Goal: Information Seeking & Learning: Compare options

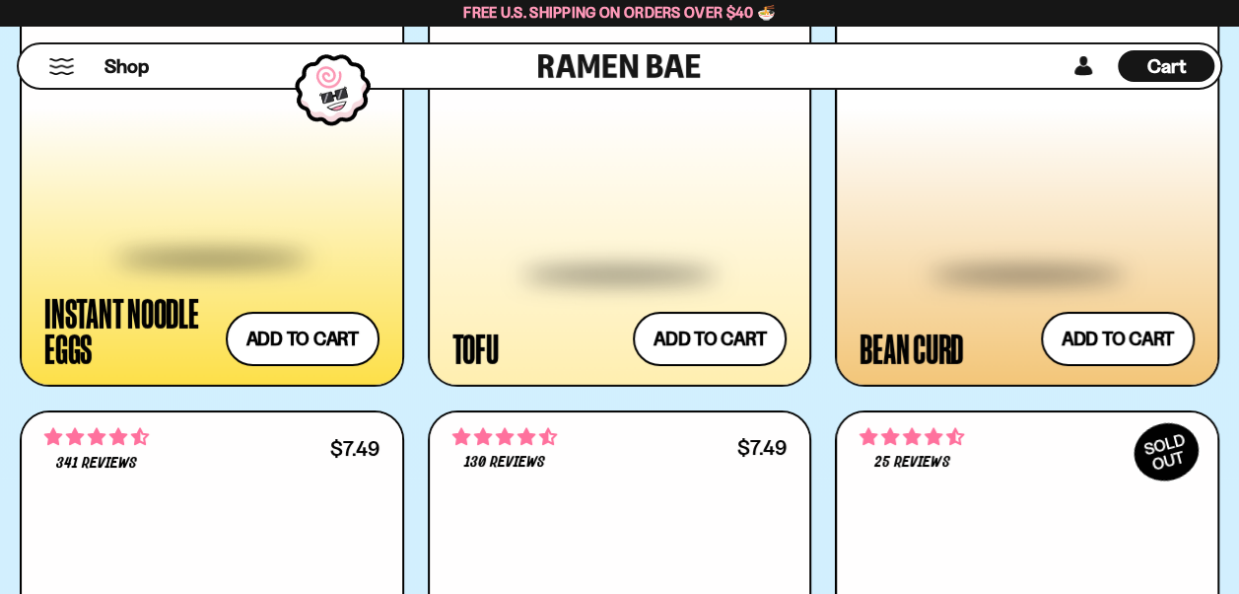
scroll to position [3251, 0]
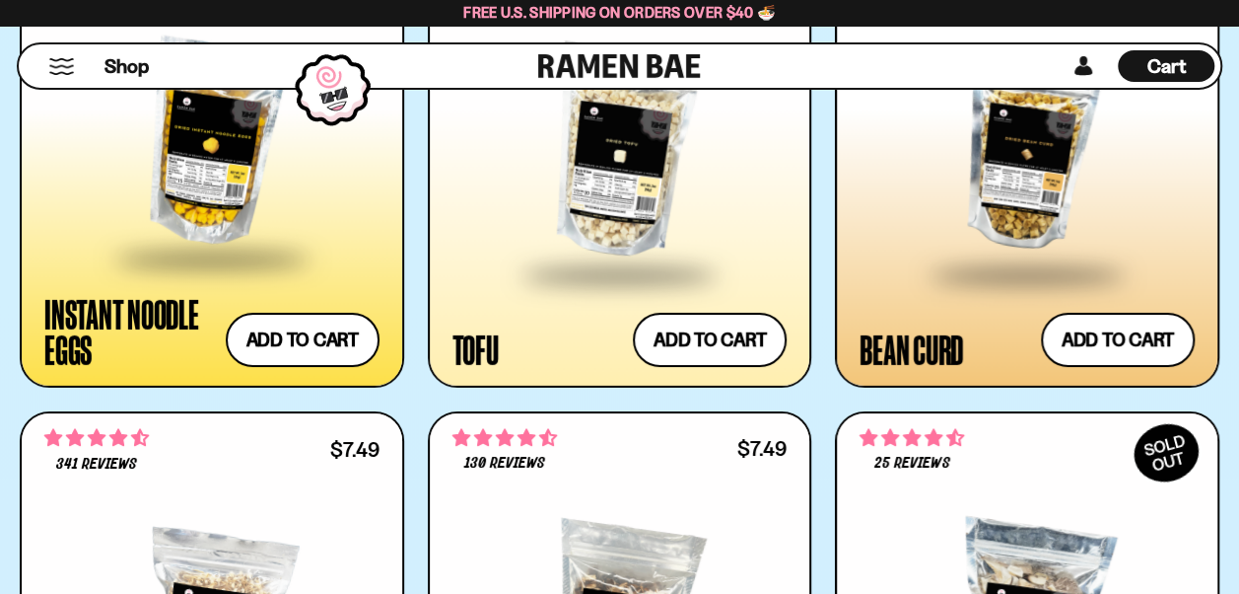
click at [689, 243] on span at bounding box center [619, 276] width 241 height 69
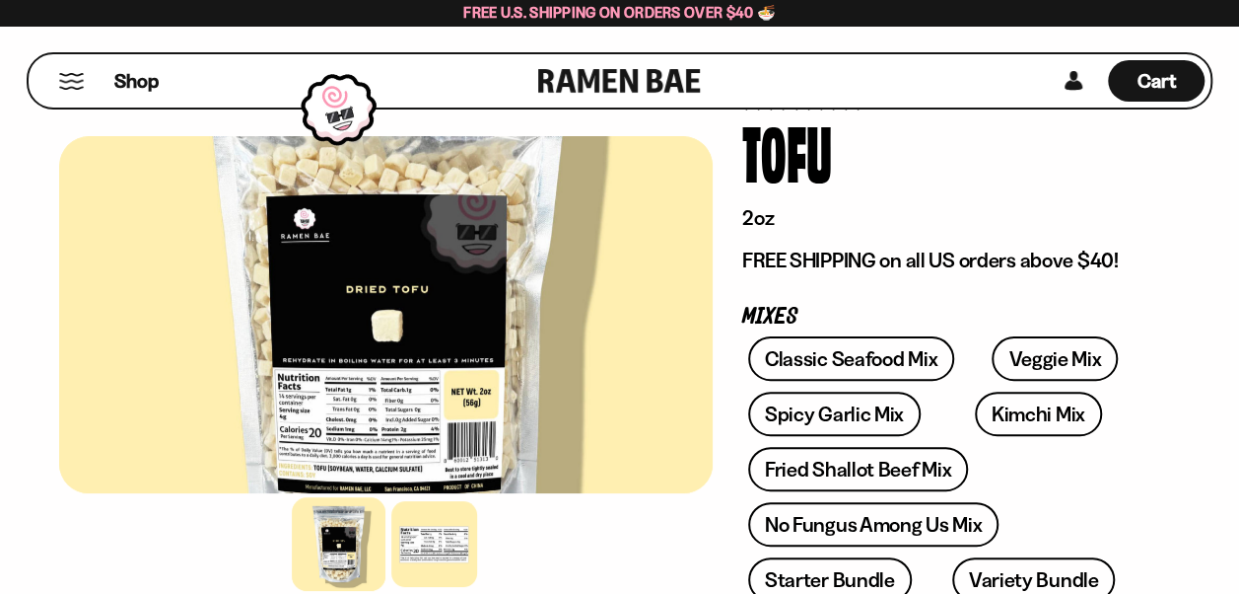
scroll to position [124, 0]
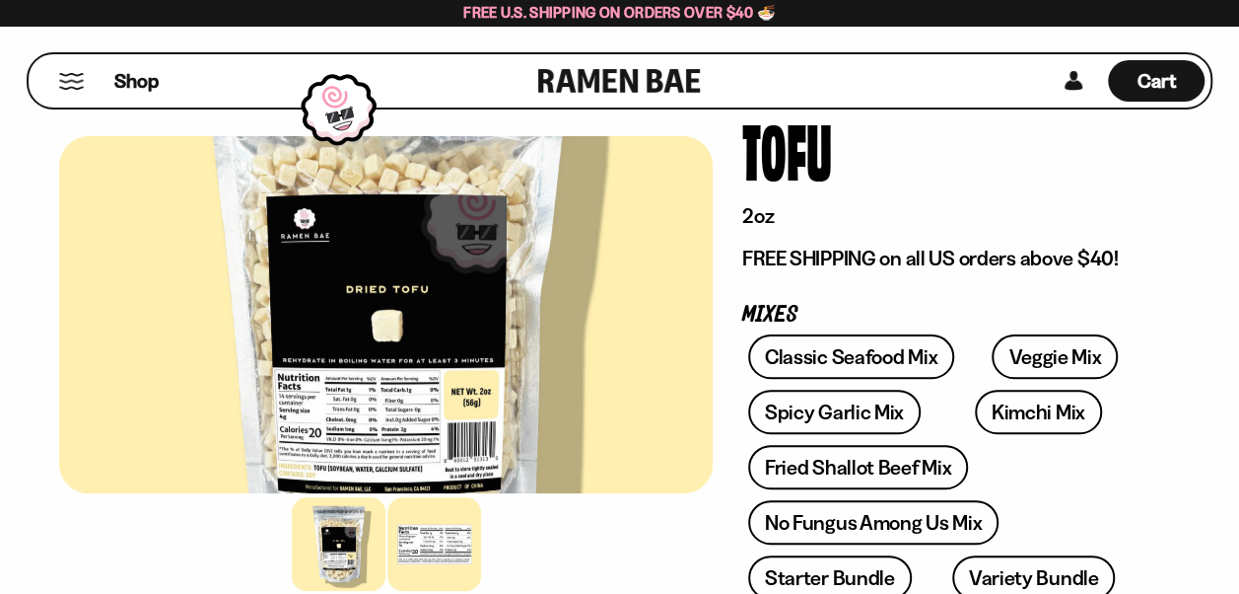
click at [452, 530] on div at bounding box center [434, 544] width 94 height 94
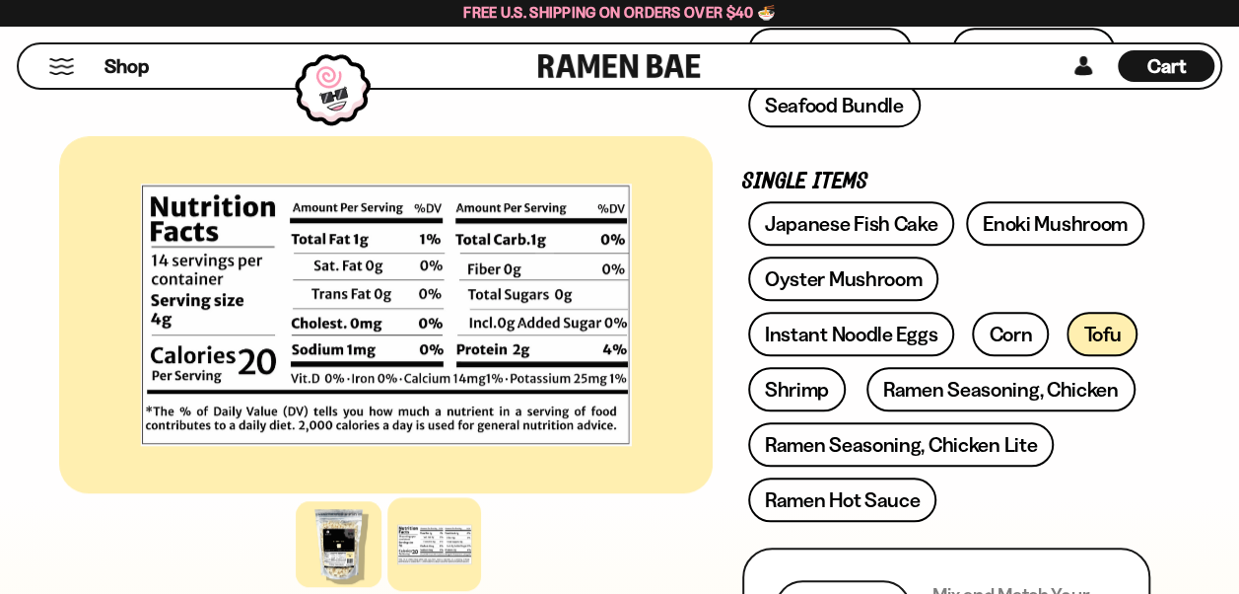
scroll to position [635, 0]
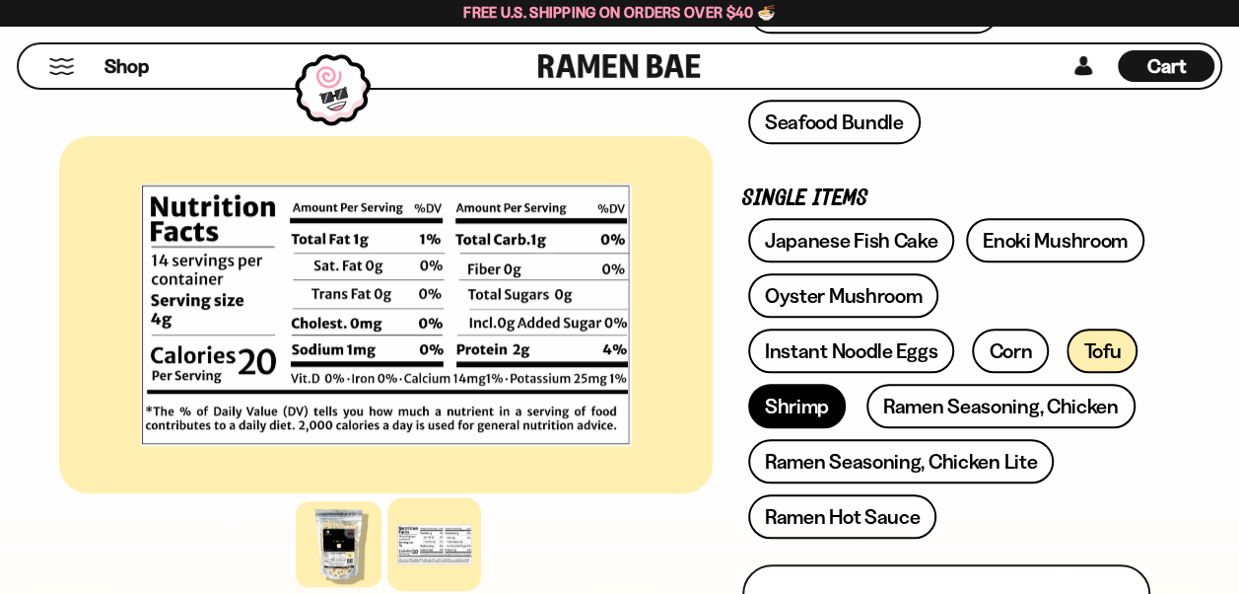
click at [782, 389] on link "Shrimp" at bounding box center [797, 406] width 98 height 44
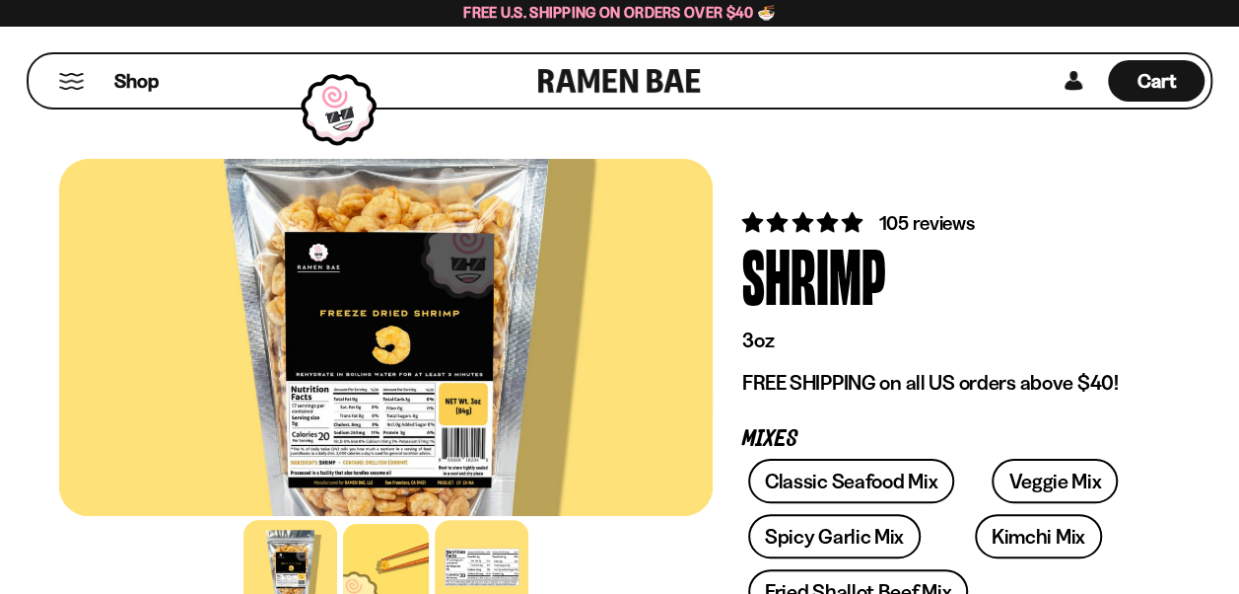
click at [487, 561] on div at bounding box center [482, 567] width 94 height 94
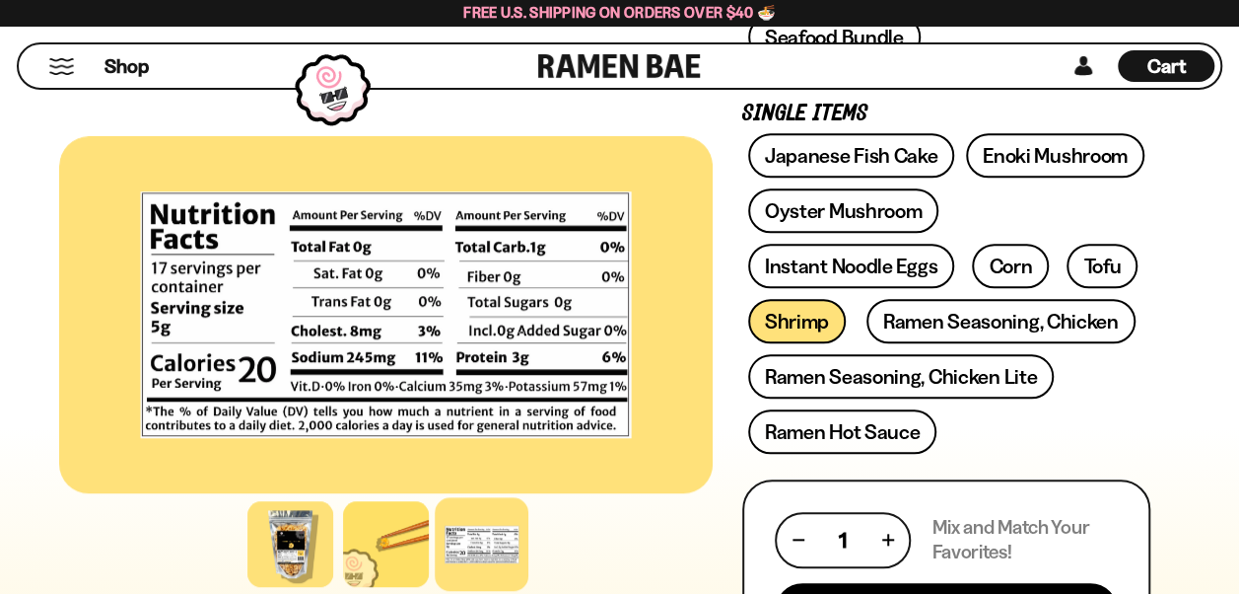
scroll to position [720, 0]
click at [897, 144] on link "Japanese Fish Cake" at bounding box center [851, 155] width 207 height 44
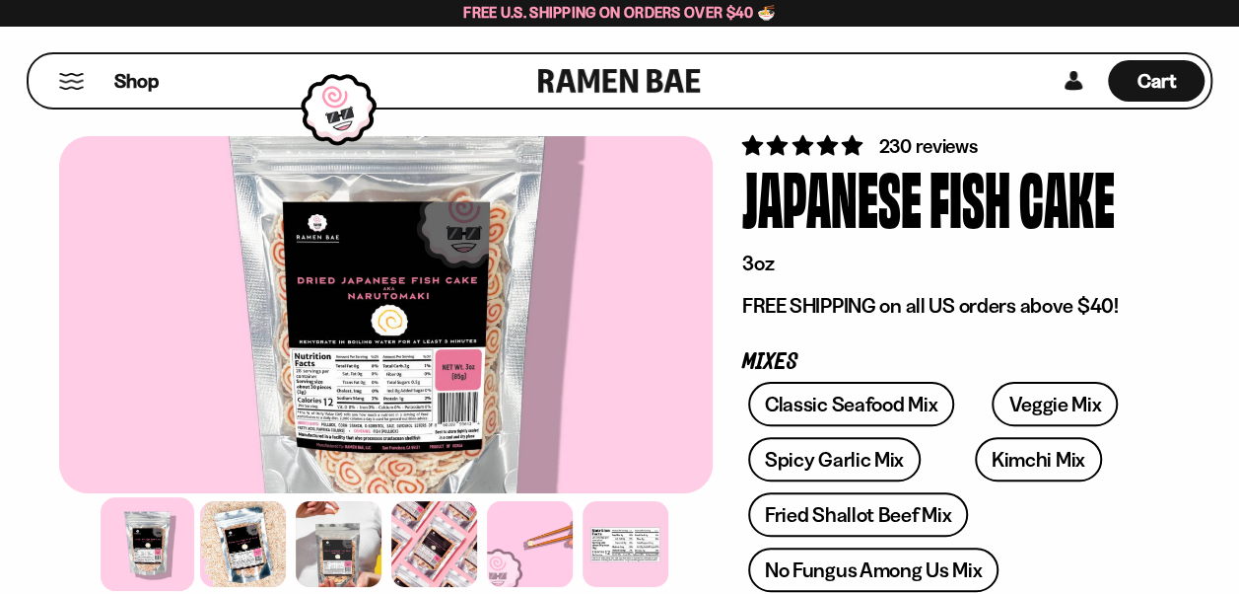
scroll to position [98, 0]
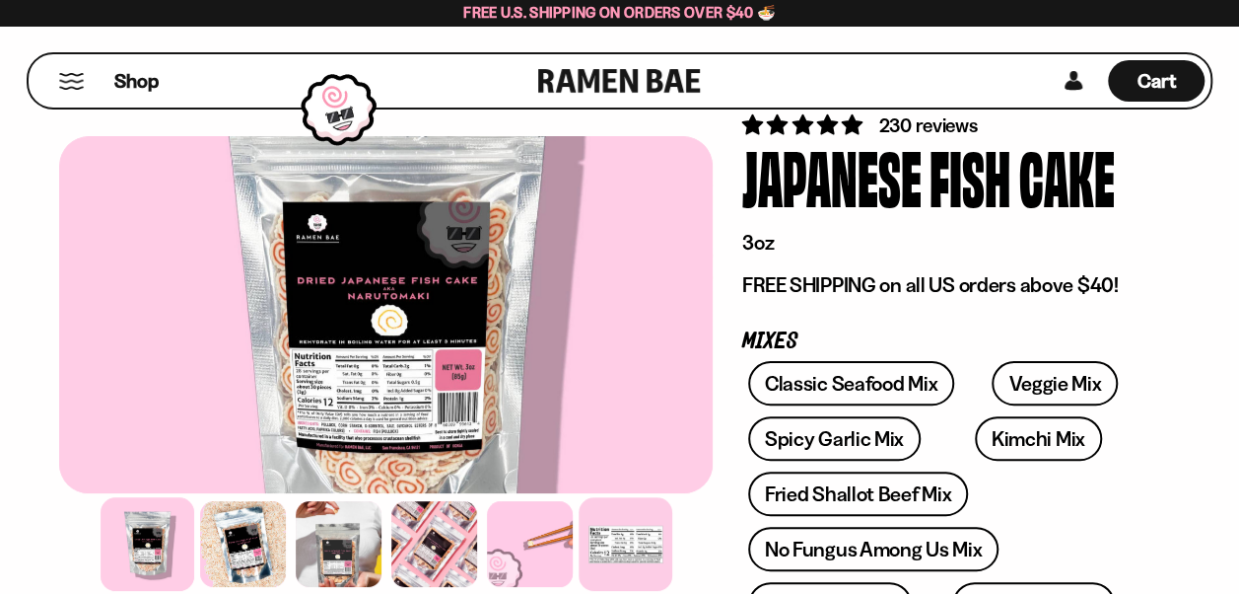
click at [629, 544] on div at bounding box center [626, 544] width 94 height 94
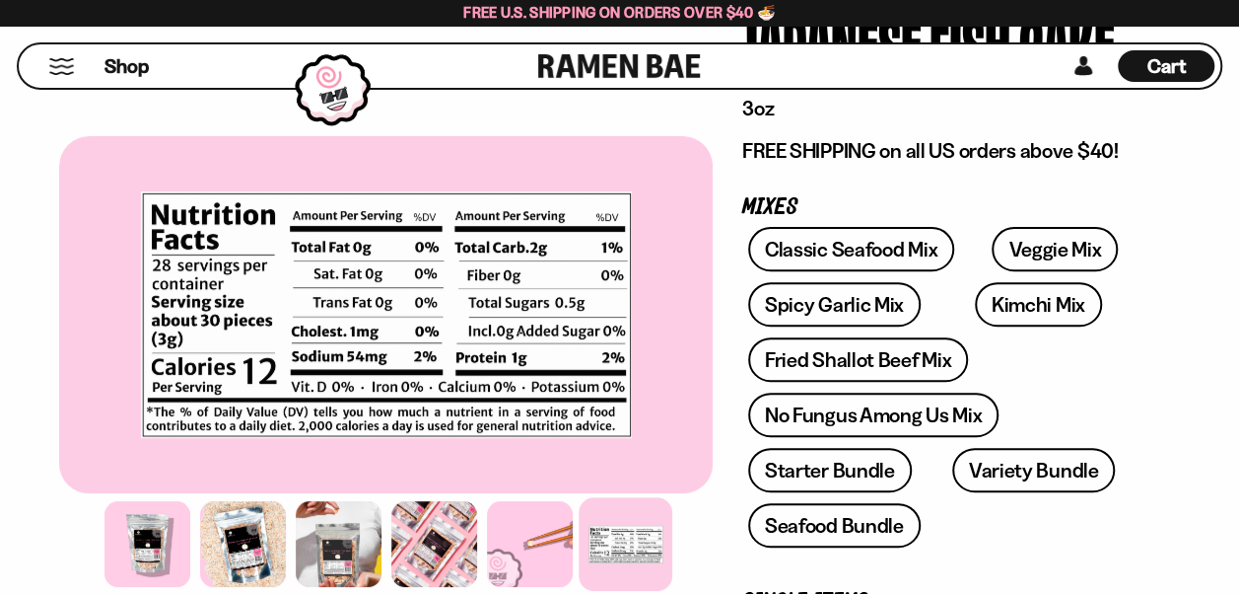
scroll to position [231, 0]
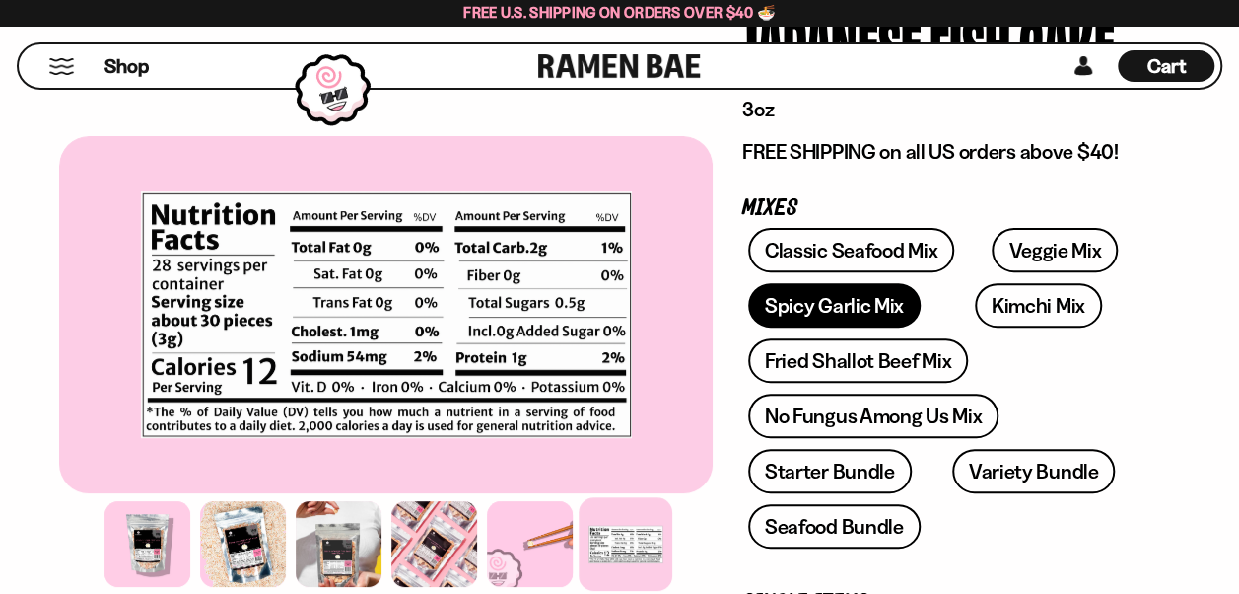
click at [869, 306] on link "Spicy Garlic Mix" at bounding box center [834, 305] width 173 height 44
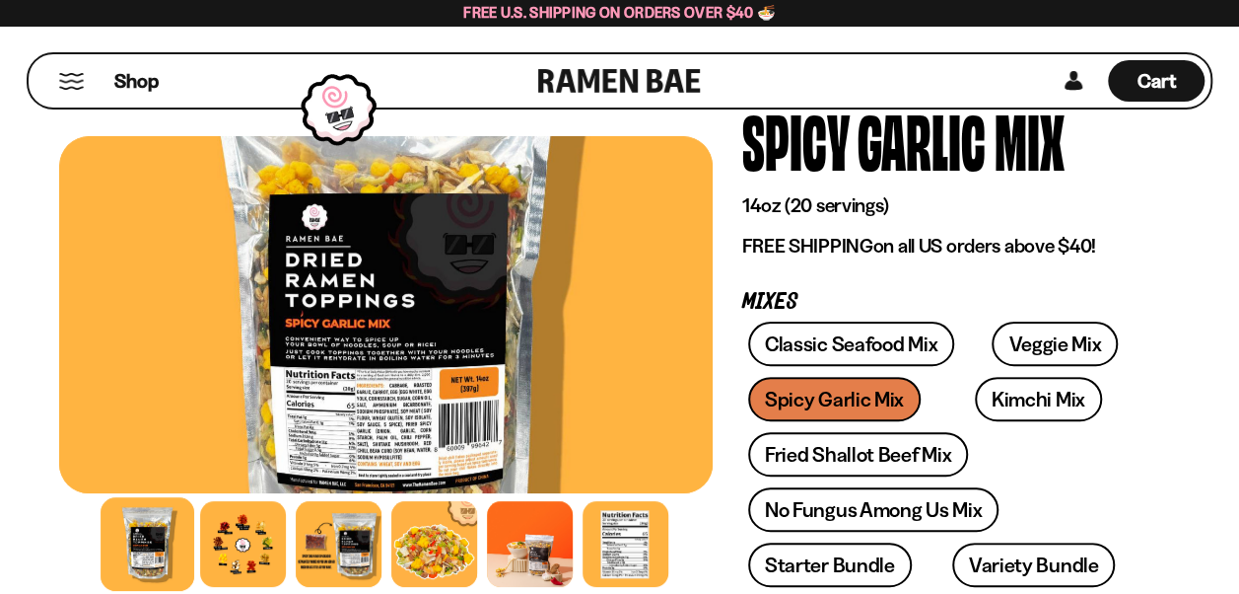
scroll to position [139, 0]
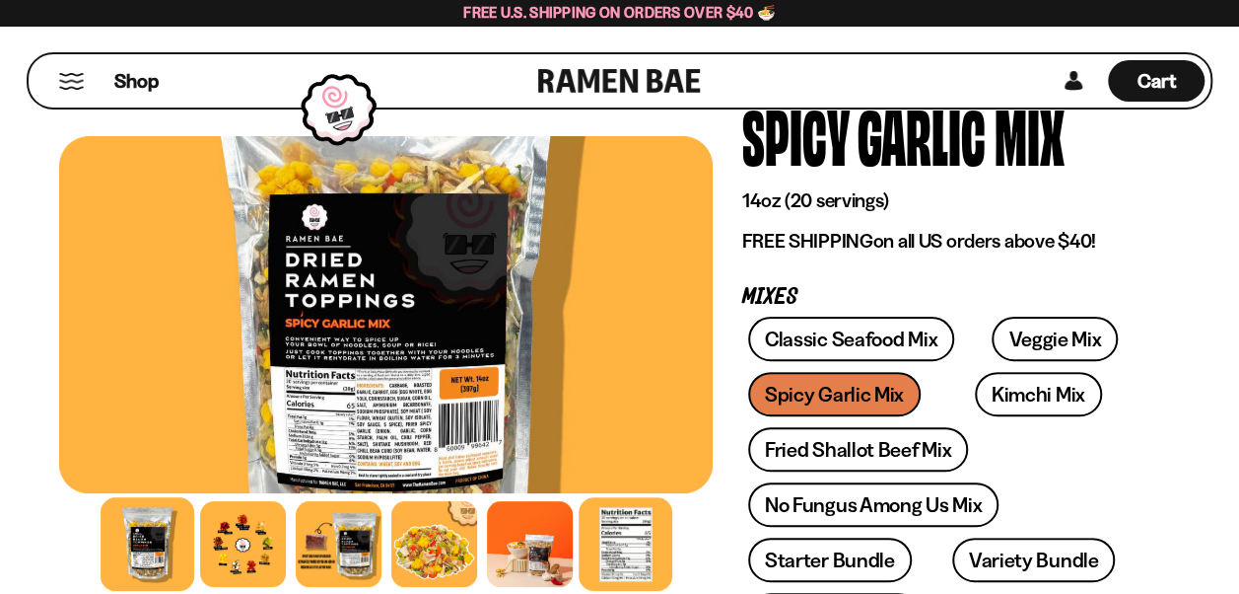
click at [615, 556] on div at bounding box center [626, 544] width 94 height 94
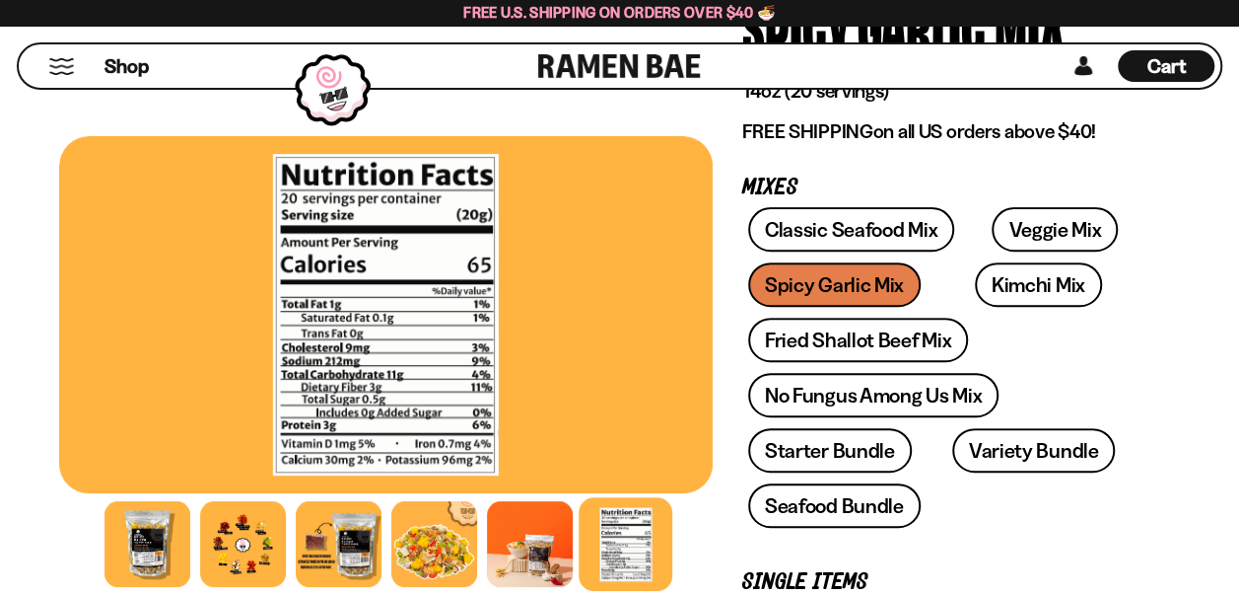
scroll to position [252, 0]
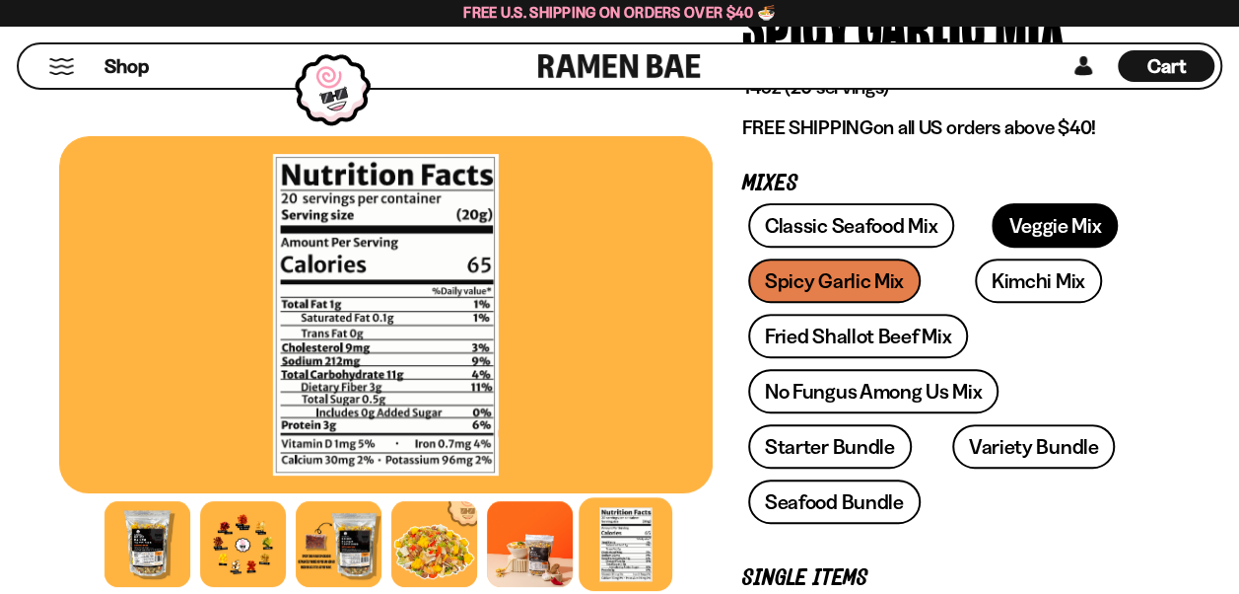
click at [1025, 226] on link "Veggie Mix" at bounding box center [1055, 225] width 126 height 44
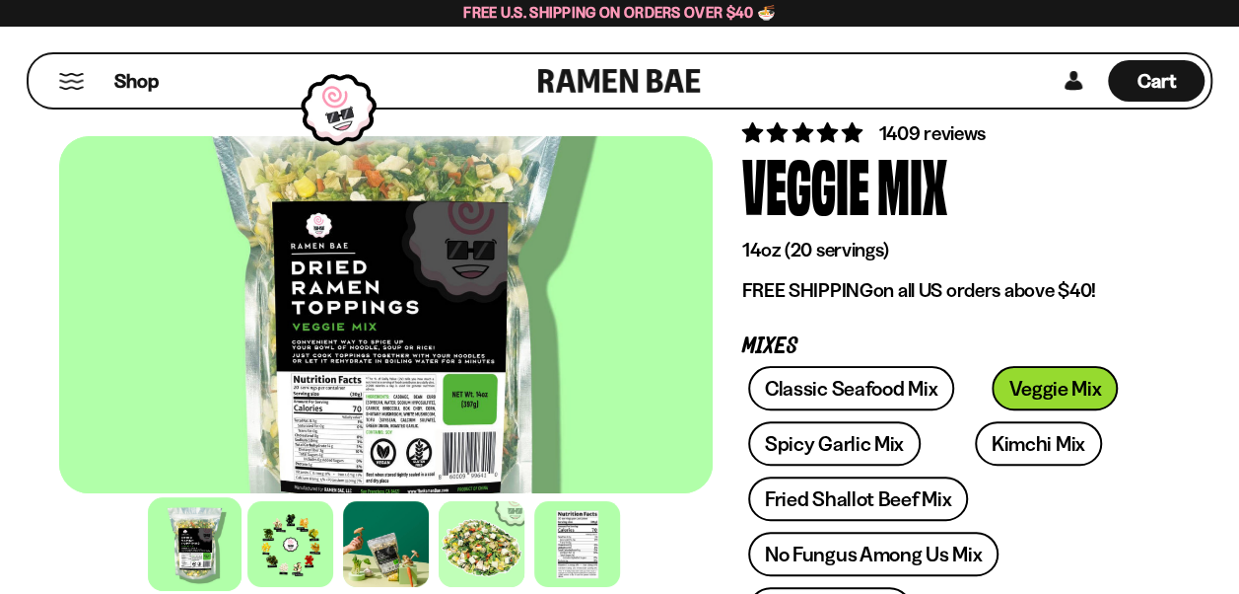
scroll to position [91, 0]
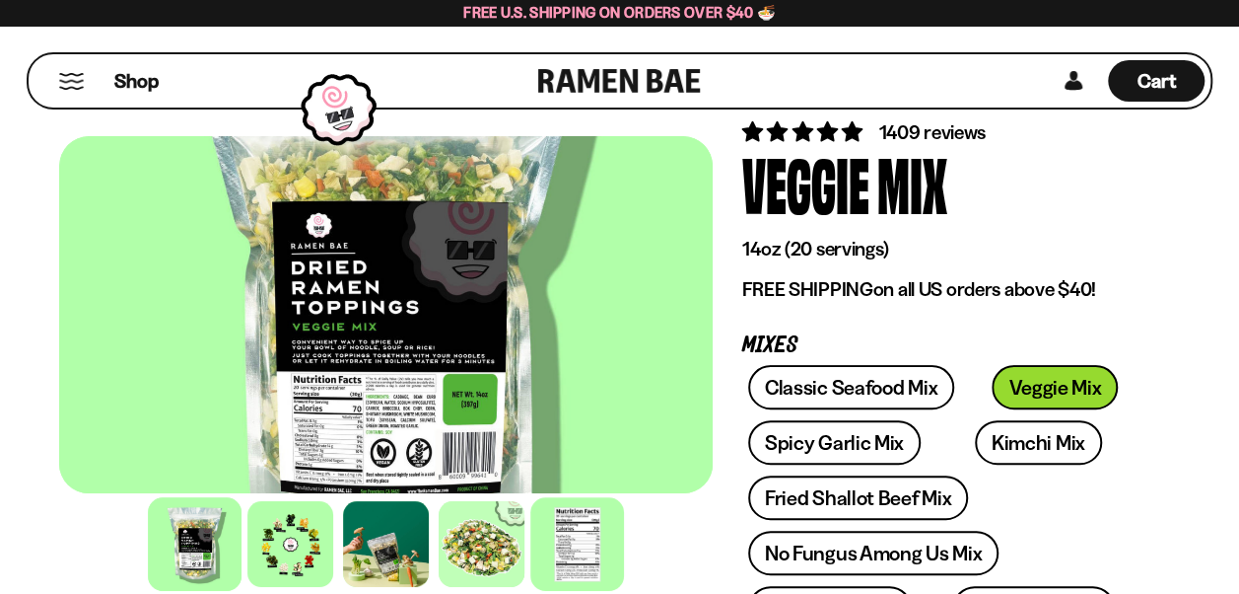
click at [584, 552] on div at bounding box center [577, 544] width 94 height 94
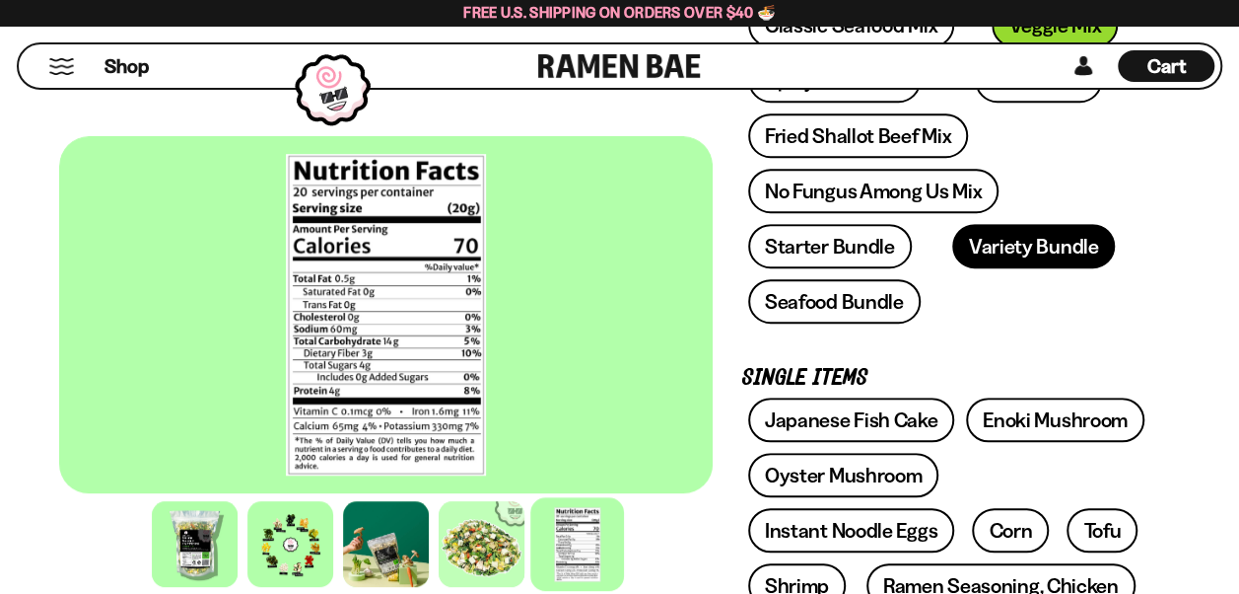
scroll to position [469, 0]
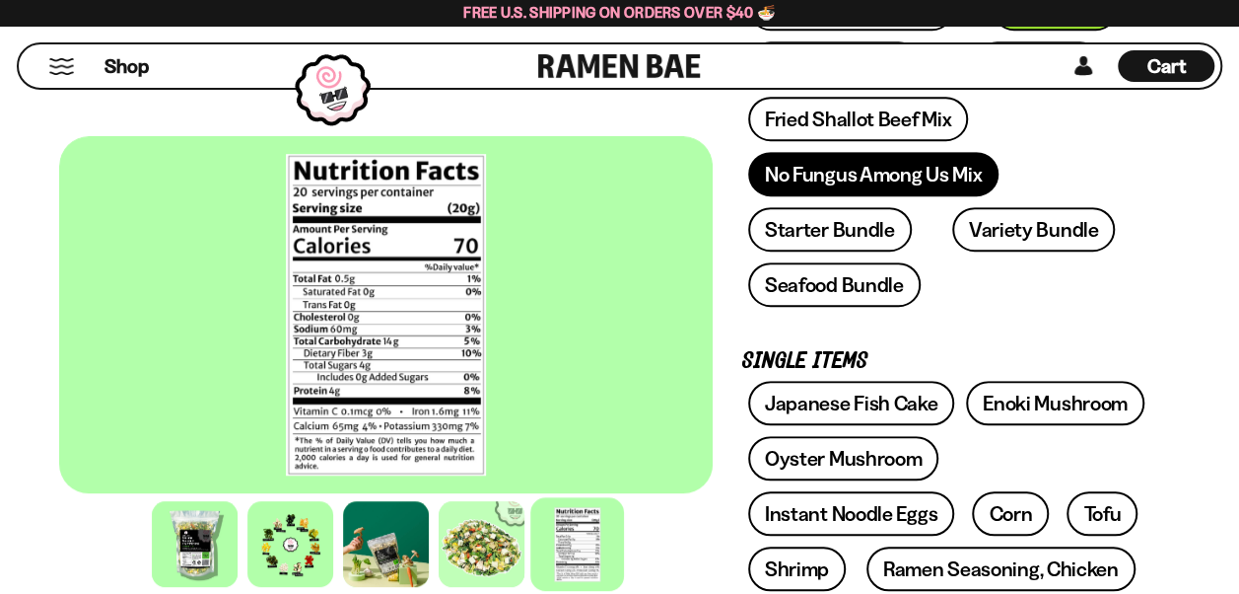
click at [924, 174] on link "No Fungus Among Us Mix" at bounding box center [873, 174] width 250 height 44
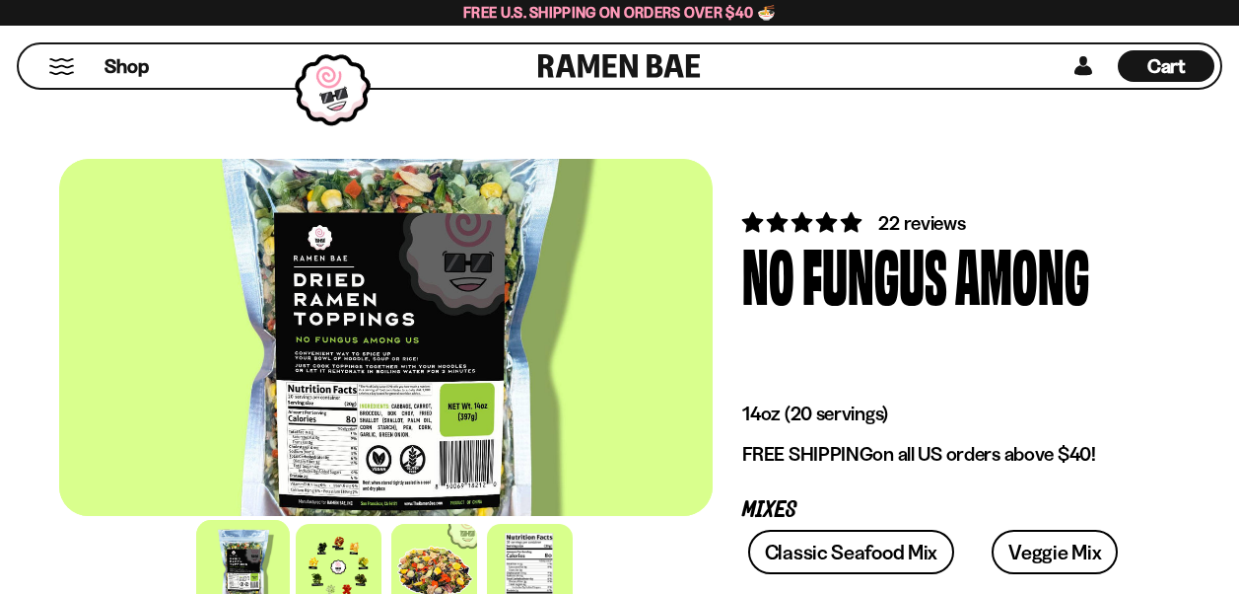
scroll to position [229, 0]
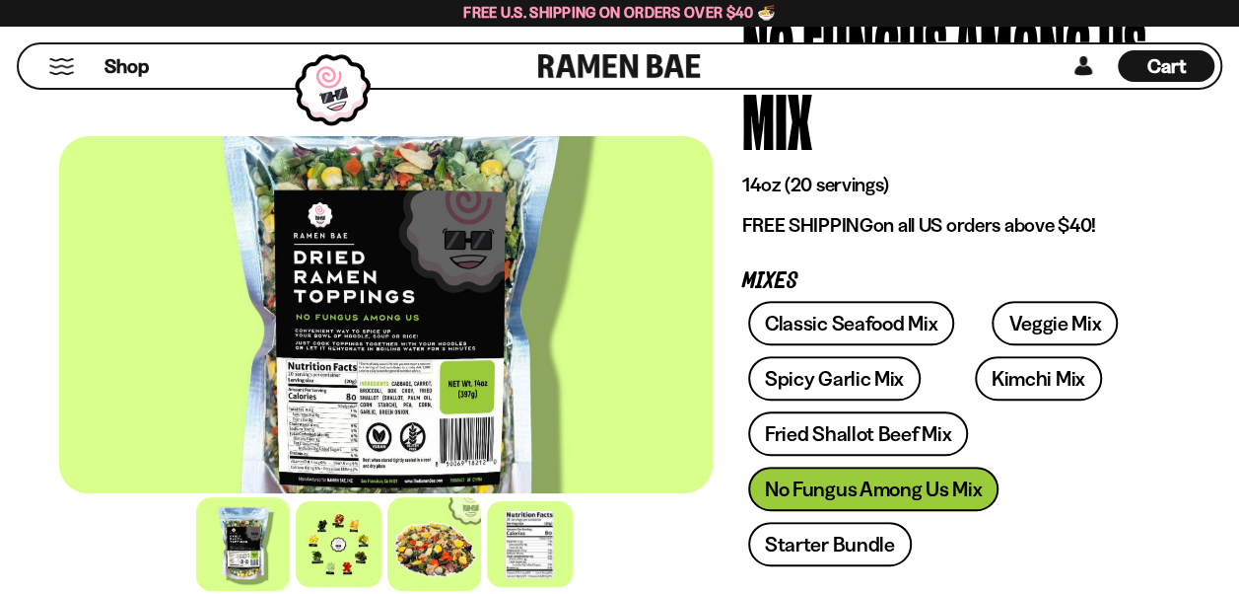
click at [436, 544] on div at bounding box center [434, 544] width 94 height 94
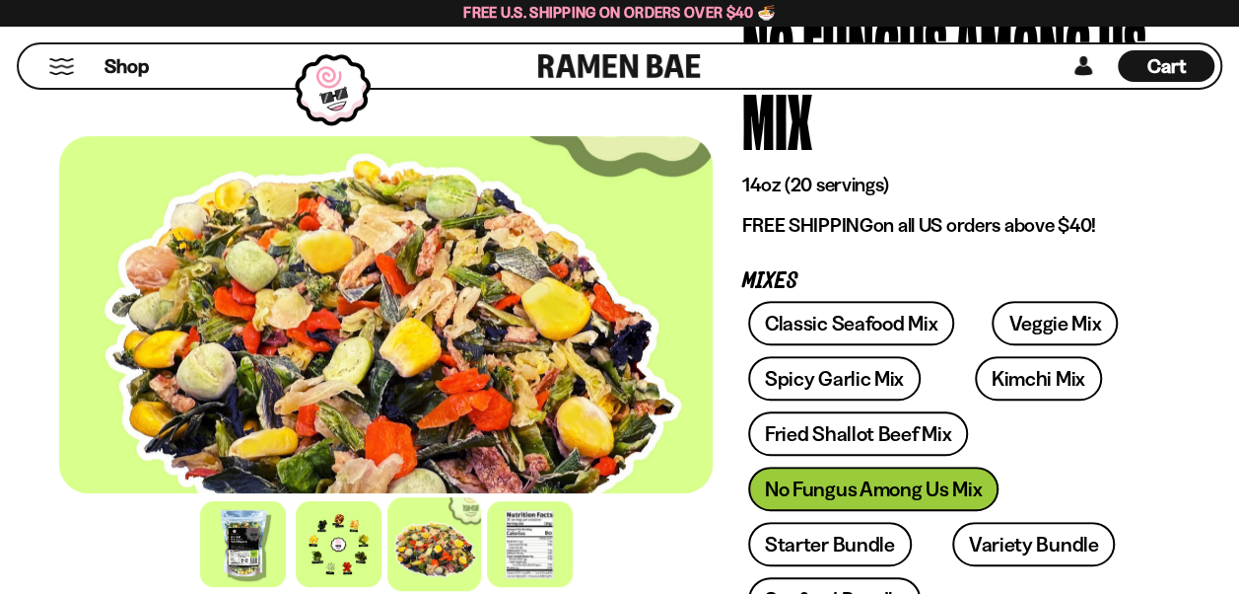
click at [341, 581] on div at bounding box center [339, 544] width 86 height 86
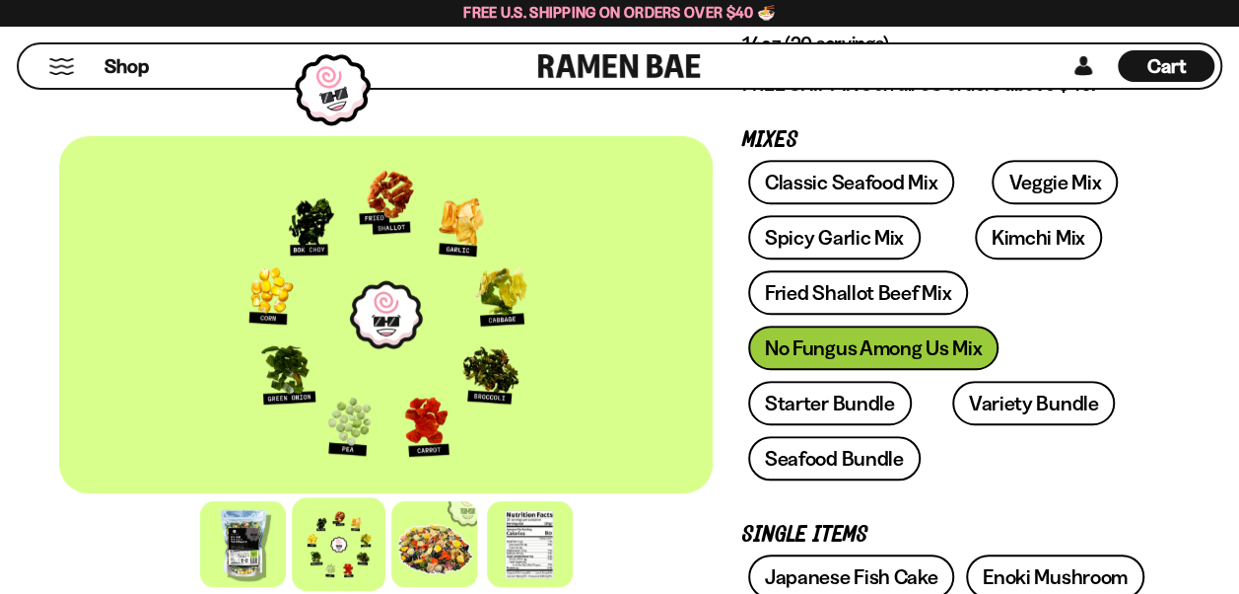
scroll to position [348, 0]
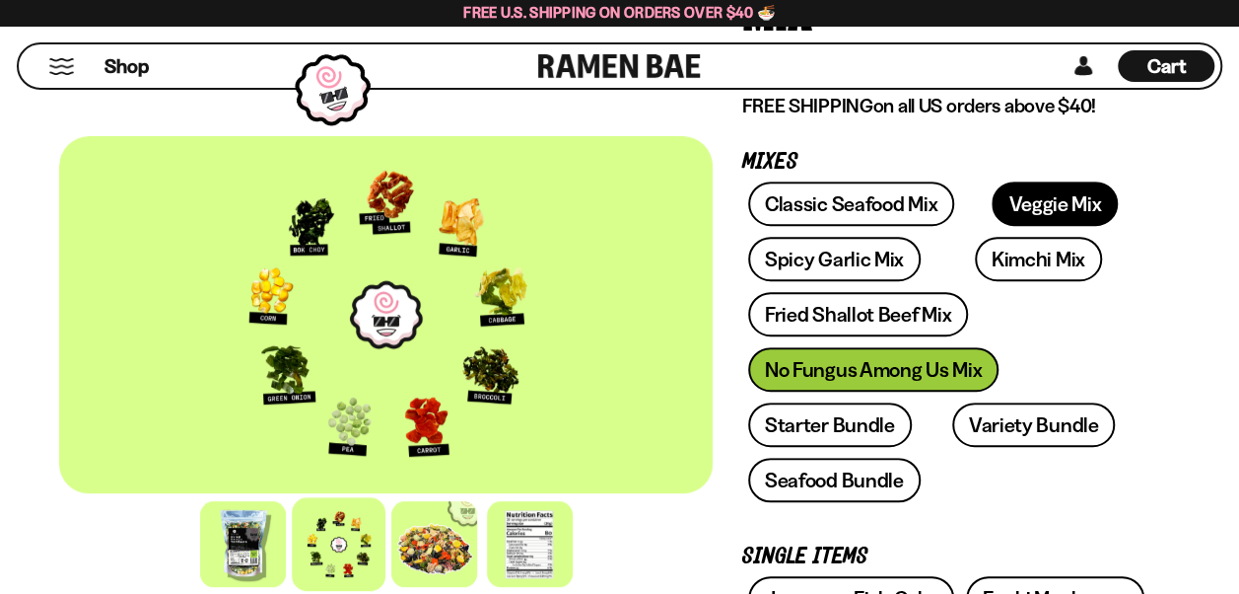
click at [1044, 205] on link "Veggie Mix" at bounding box center [1055, 203] width 126 height 44
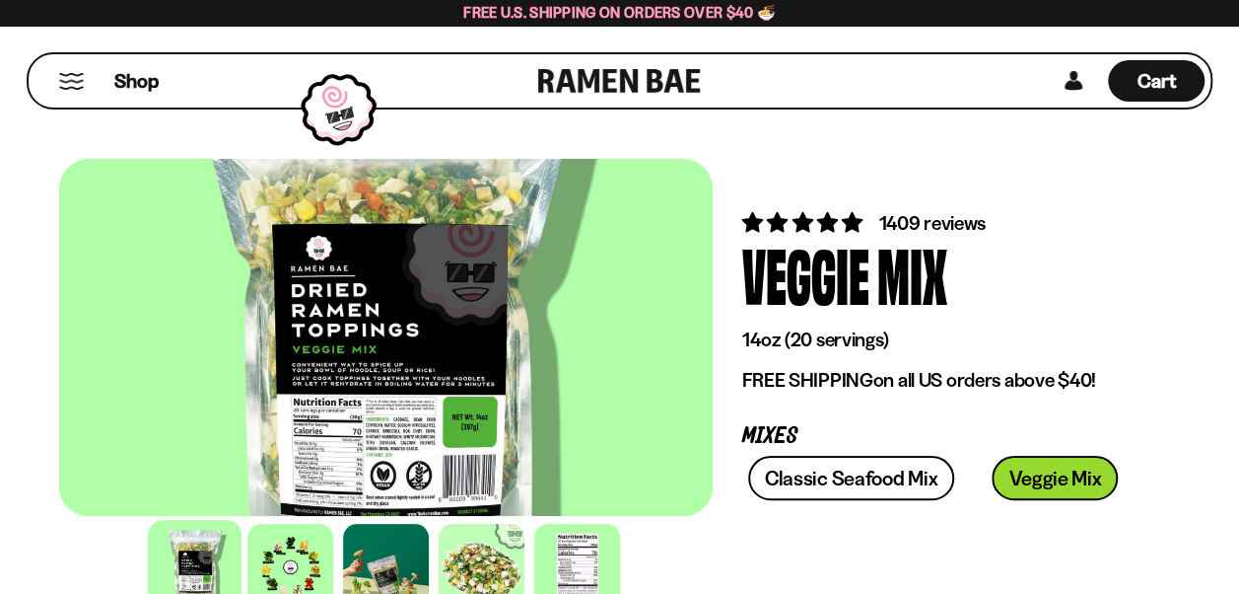
scroll to position [61, 0]
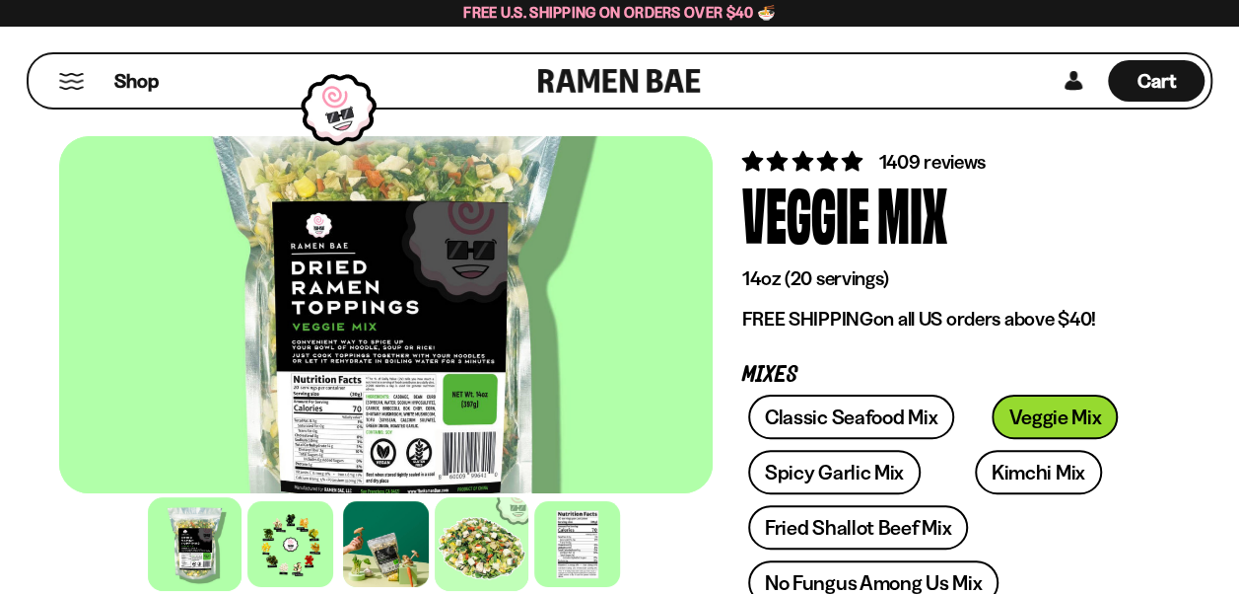
click at [489, 562] on div at bounding box center [482, 544] width 94 height 94
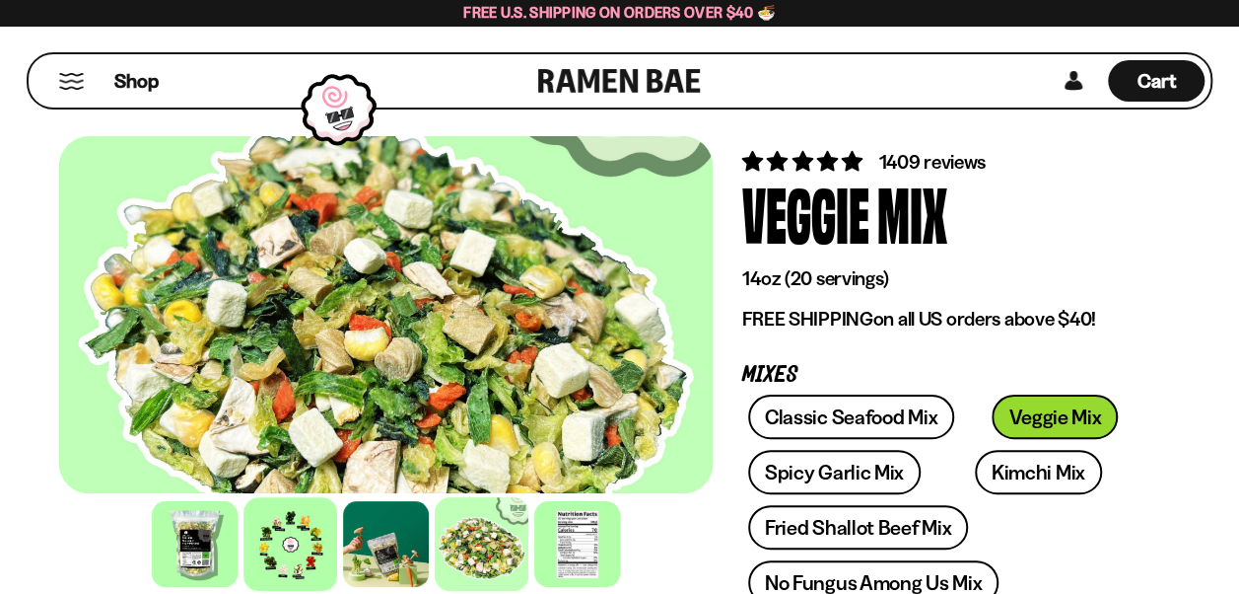
click at [322, 544] on div at bounding box center [291, 544] width 94 height 94
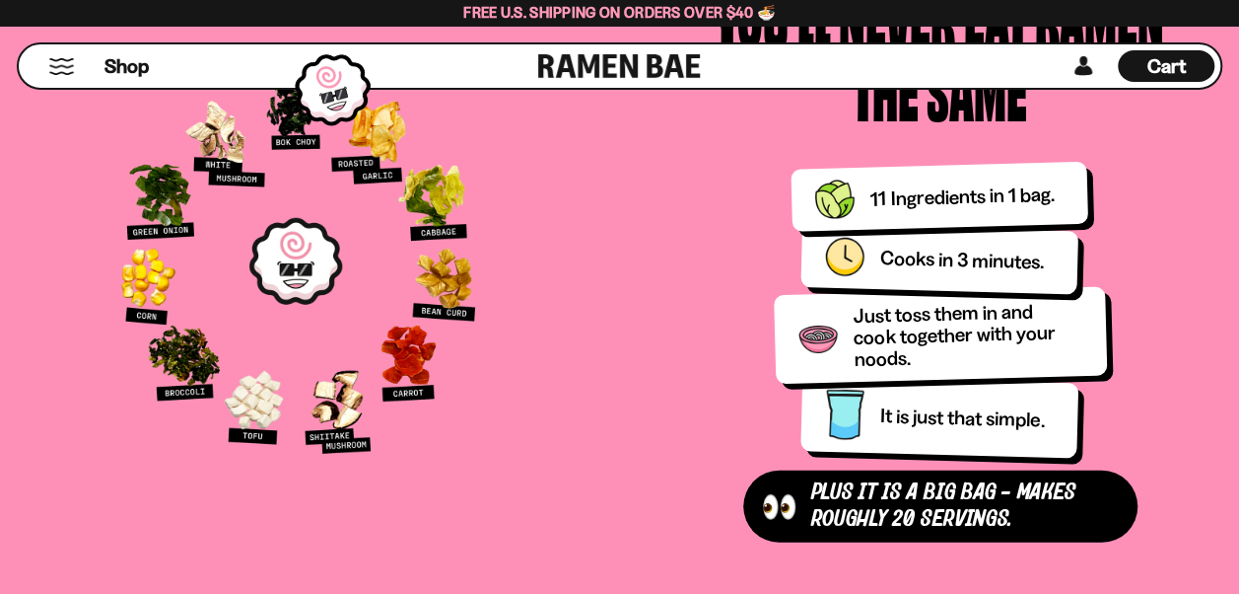
scroll to position [2660, 0]
